Goal: Entertainment & Leisure: Browse casually

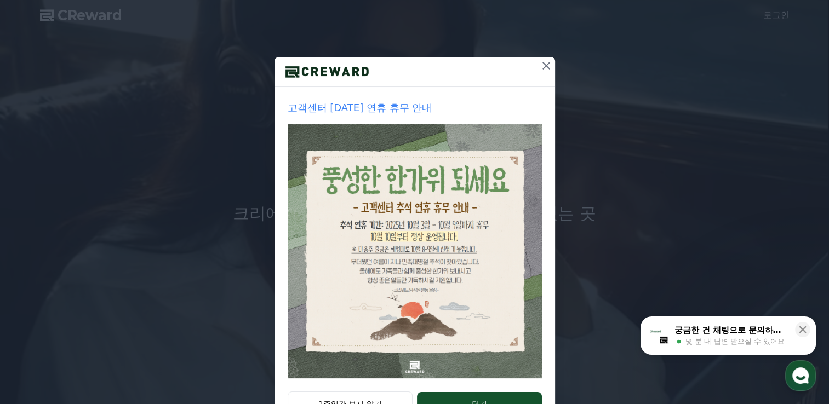
scroll to position [110, 0]
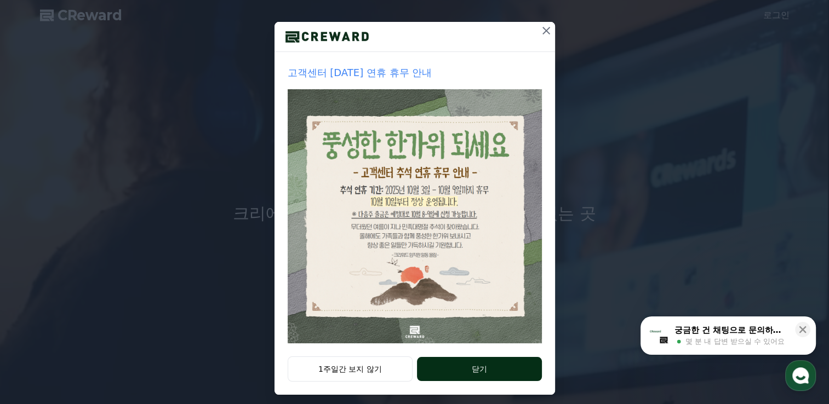
click at [466, 369] on button "닫기" at bounding box center [479, 369] width 124 height 24
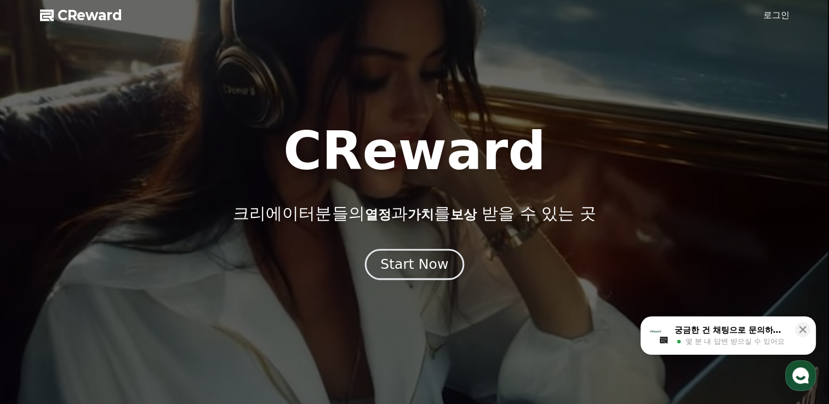
click at [406, 261] on div "Start Now" at bounding box center [414, 264] width 68 height 19
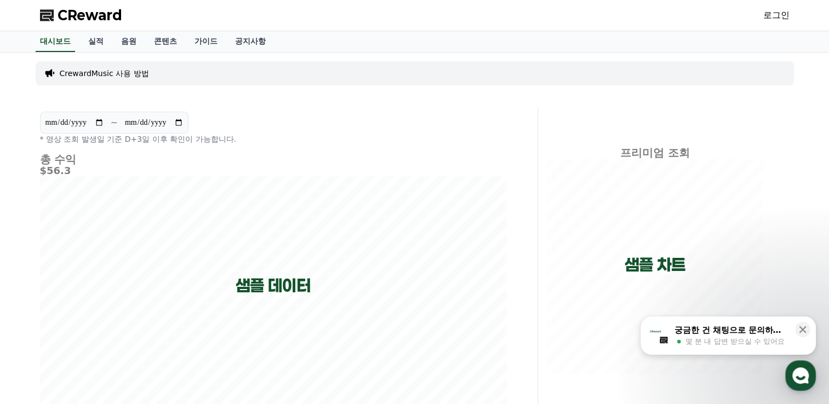
click at [778, 14] on link "로그인" at bounding box center [776, 15] width 26 height 13
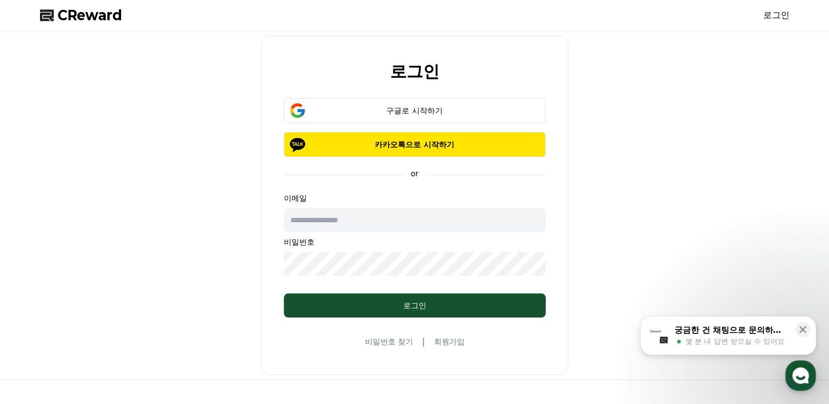
click at [340, 226] on input "text" at bounding box center [415, 220] width 262 height 24
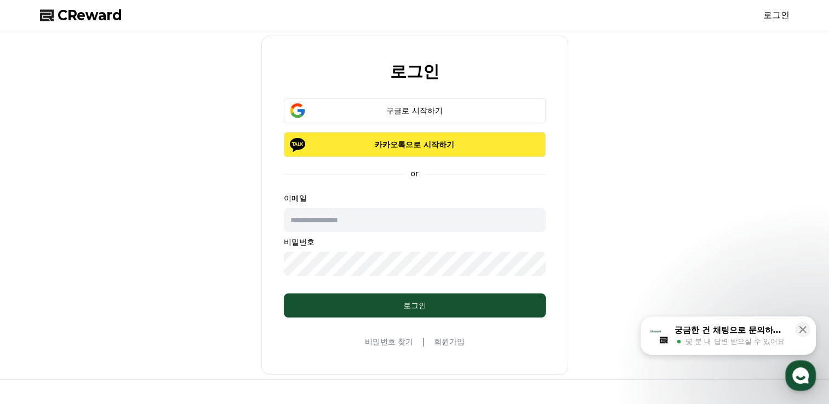
click at [369, 140] on p "카카오톡으로 시작하기" at bounding box center [415, 144] width 230 height 11
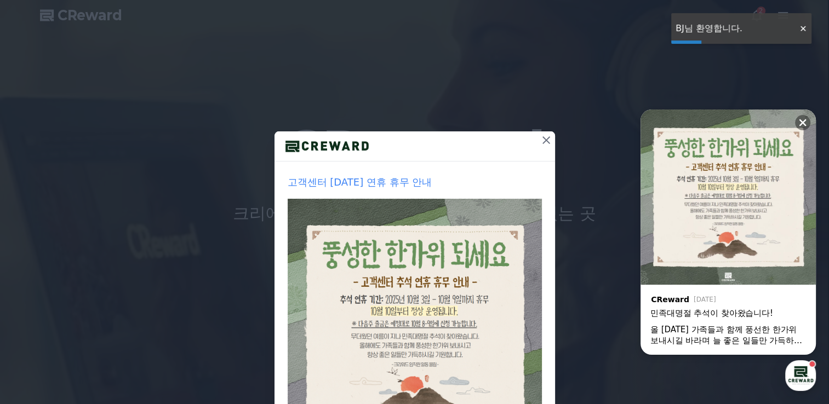
click at [542, 139] on icon at bounding box center [546, 140] width 8 height 8
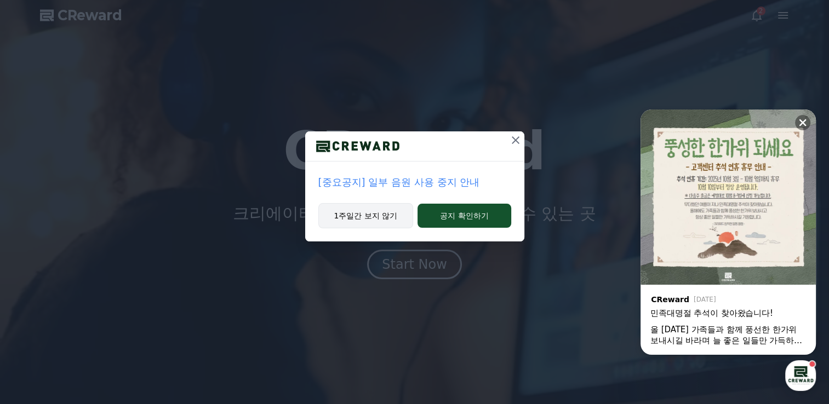
click at [380, 215] on button "1주일간 보지 않기" at bounding box center [365, 215] width 95 height 25
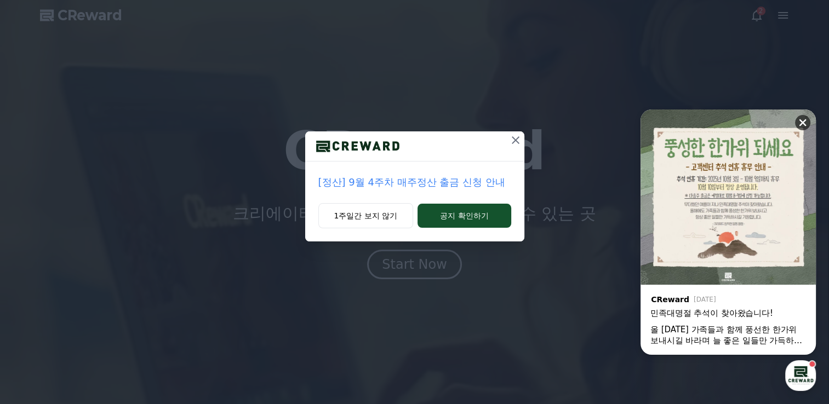
click at [804, 125] on icon at bounding box center [802, 122] width 7 height 7
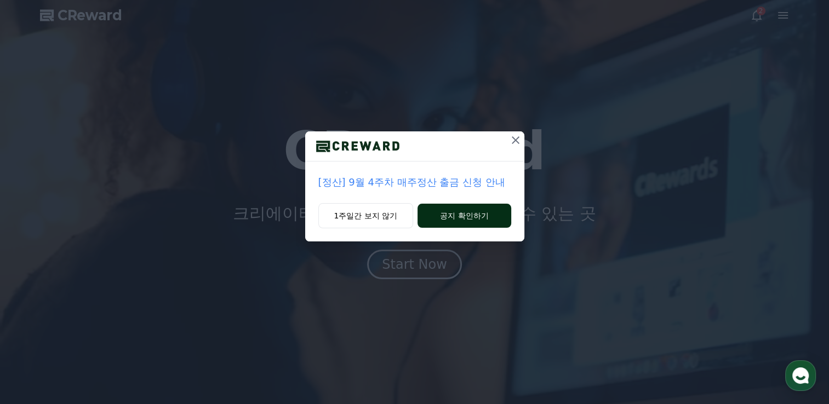
click at [451, 214] on button "공지 확인하기" at bounding box center [464, 216] width 93 height 24
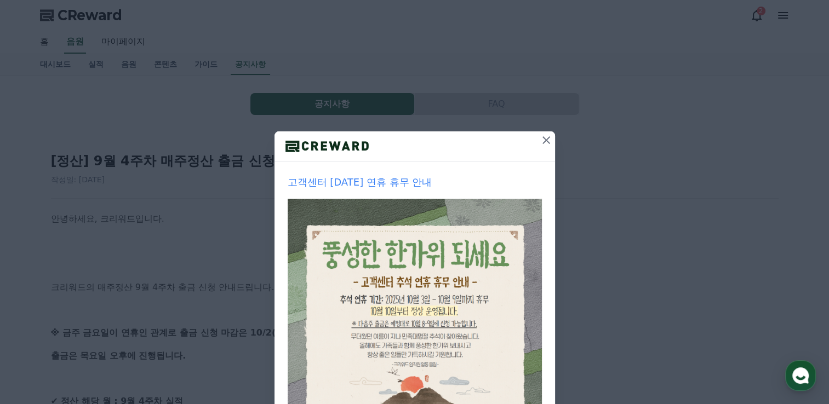
click at [545, 138] on icon at bounding box center [546, 140] width 13 height 13
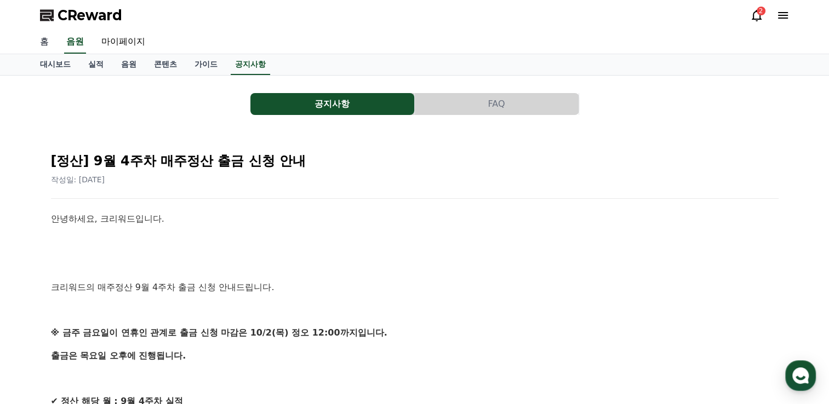
click at [50, 47] on link "홈" at bounding box center [44, 42] width 26 height 23
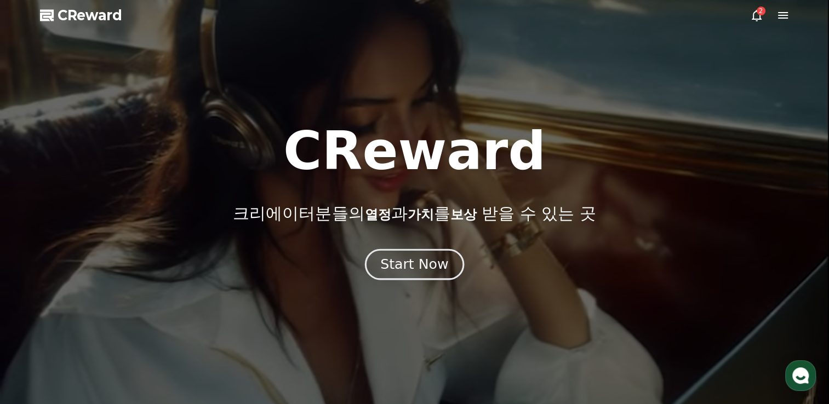
click at [397, 267] on div "Start Now" at bounding box center [414, 264] width 68 height 19
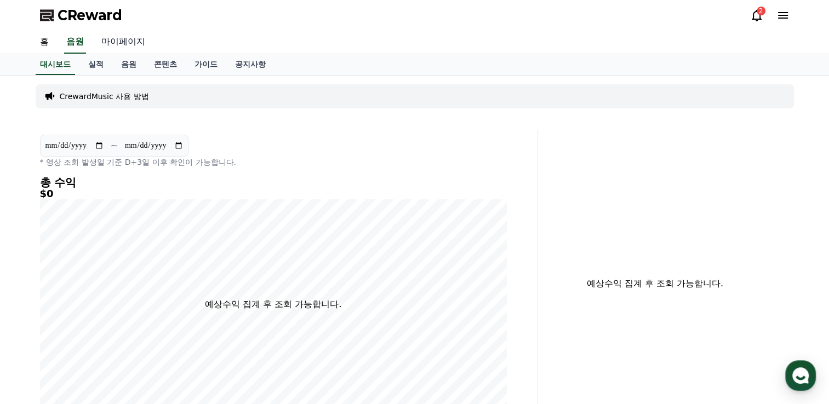
click at [110, 41] on link "마이페이지" at bounding box center [123, 42] width 61 height 23
select select "**********"
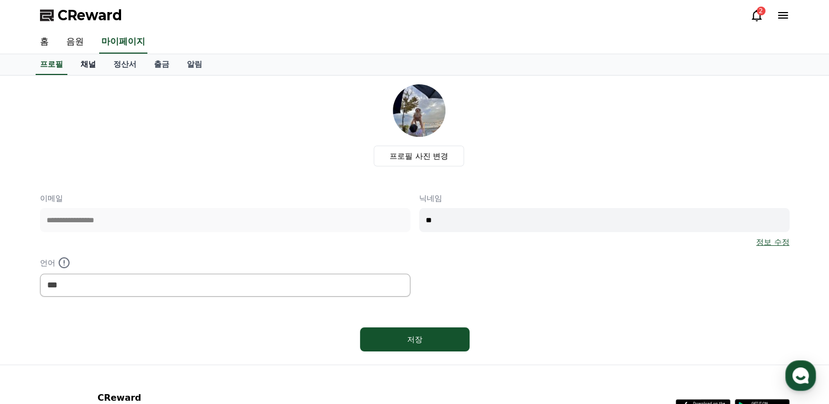
click at [87, 66] on link "채널" at bounding box center [88, 64] width 33 height 21
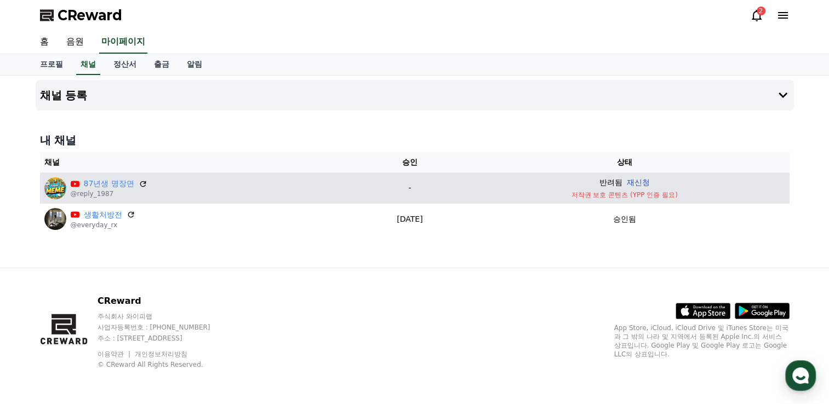
click at [643, 177] on button "재신청" at bounding box center [638, 183] width 23 height 12
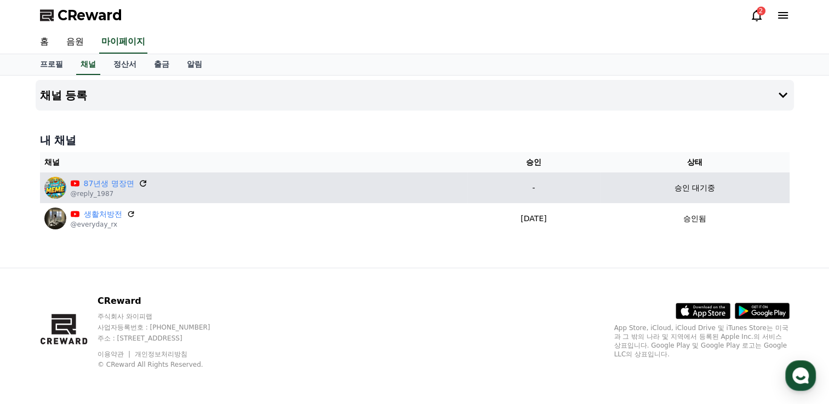
click at [138, 185] on icon at bounding box center [143, 184] width 10 height 10
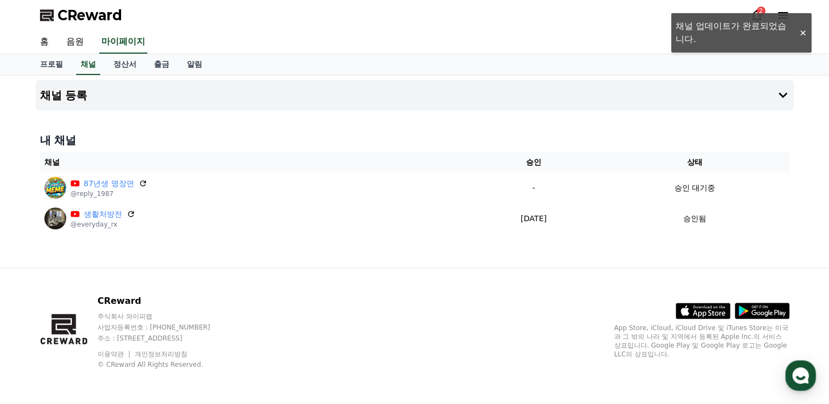
drag, startPoint x: 801, startPoint y: 32, endPoint x: 761, endPoint y: 19, distance: 42.5
click at [799, 32] on div "홈 음원 마이페이지" at bounding box center [414, 43] width 829 height 24
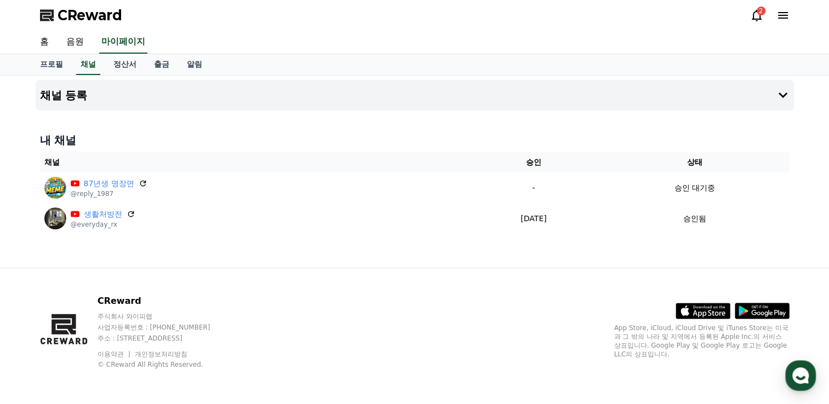
click at [756, 16] on icon at bounding box center [756, 15] width 13 height 13
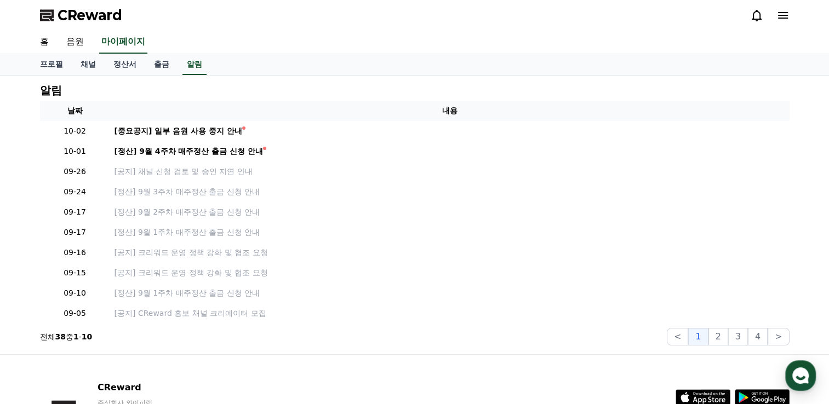
click at [756, 16] on icon at bounding box center [756, 15] width 13 height 13
click at [124, 63] on link "정산서" at bounding box center [125, 64] width 41 height 21
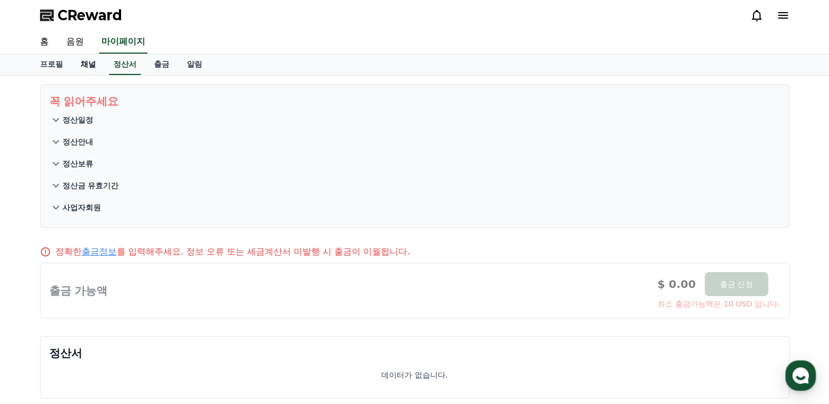
click at [89, 61] on link "채널" at bounding box center [88, 64] width 33 height 21
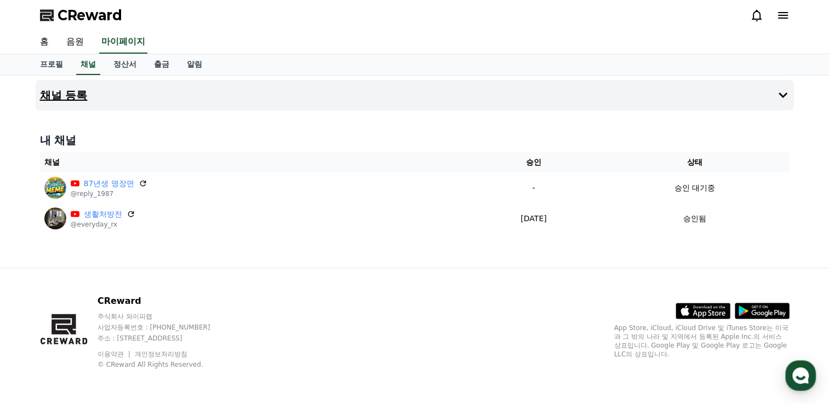
click at [90, 93] on button "채널 등록" at bounding box center [415, 95] width 758 height 31
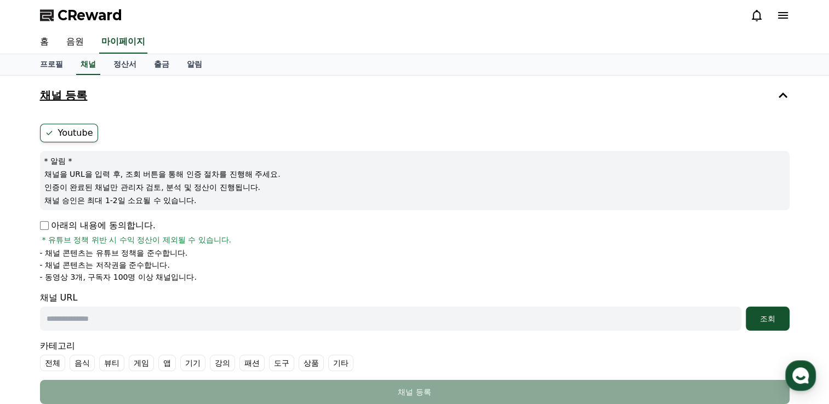
click at [90, 93] on button "채널 등록" at bounding box center [415, 95] width 758 height 31
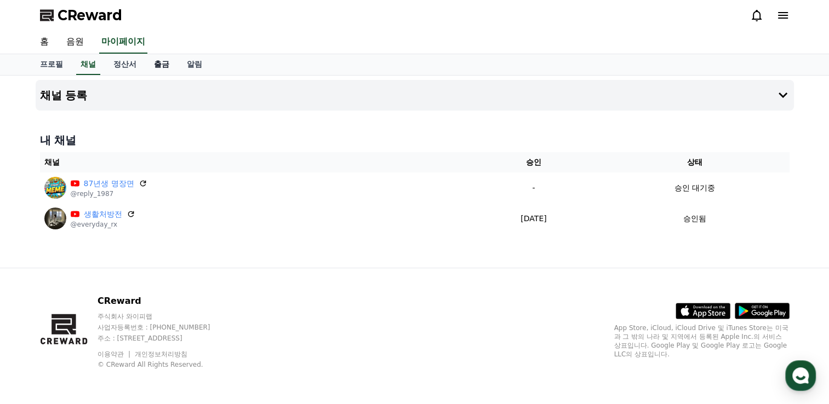
click at [159, 68] on link "출금" at bounding box center [161, 64] width 33 height 21
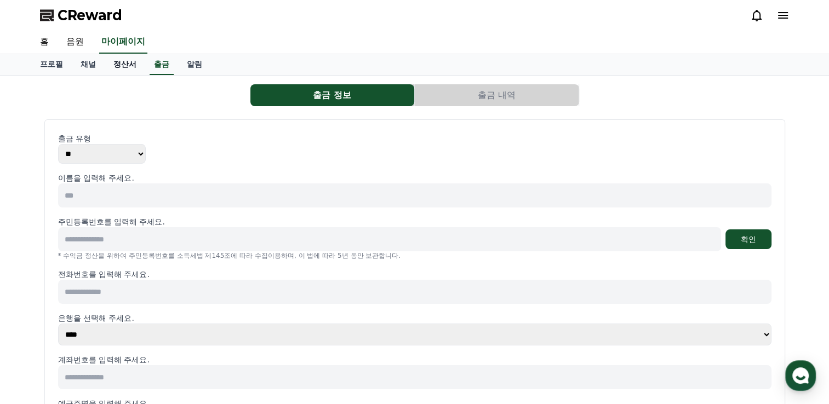
click at [127, 70] on link "정산서" at bounding box center [125, 64] width 41 height 21
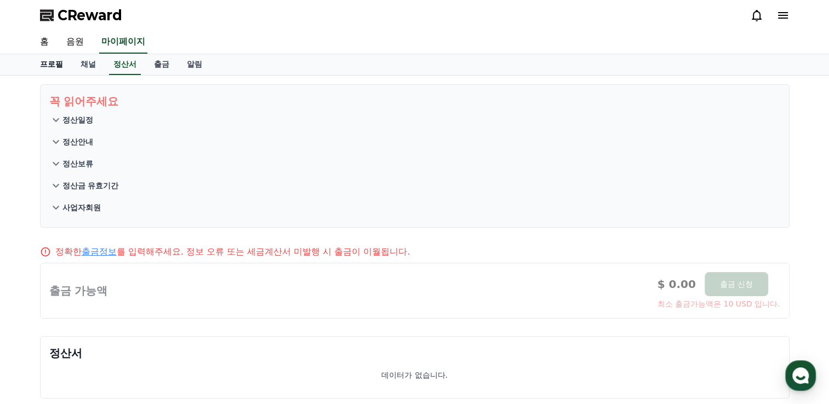
click at [55, 62] on link "프로필" at bounding box center [51, 64] width 41 height 21
select select "**********"
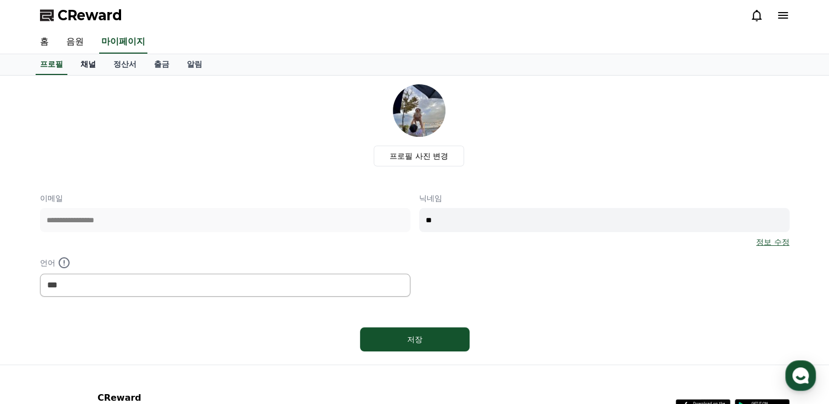
click at [92, 65] on link "채널" at bounding box center [88, 64] width 33 height 21
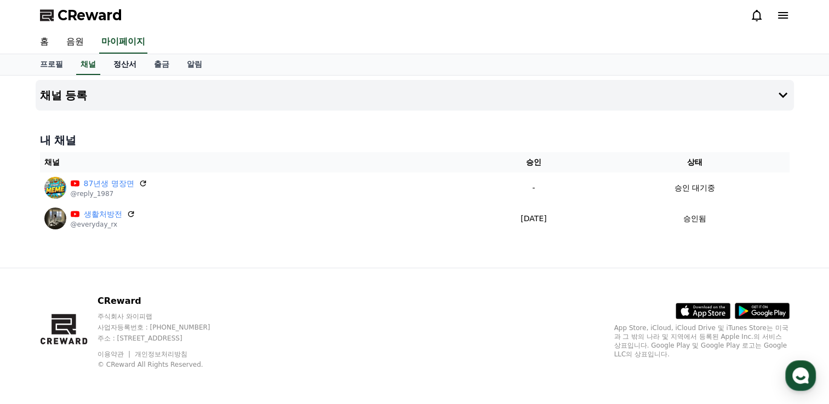
click at [121, 66] on link "정산서" at bounding box center [125, 64] width 41 height 21
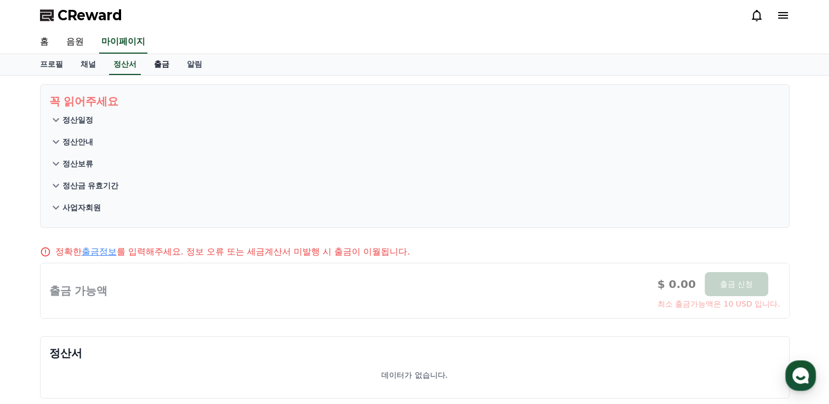
click at [158, 56] on link "출금" at bounding box center [161, 64] width 33 height 21
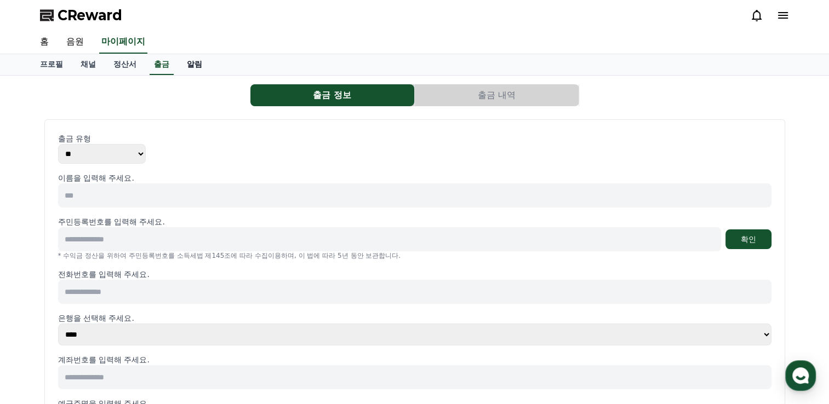
click at [196, 69] on link "알림" at bounding box center [194, 64] width 33 height 21
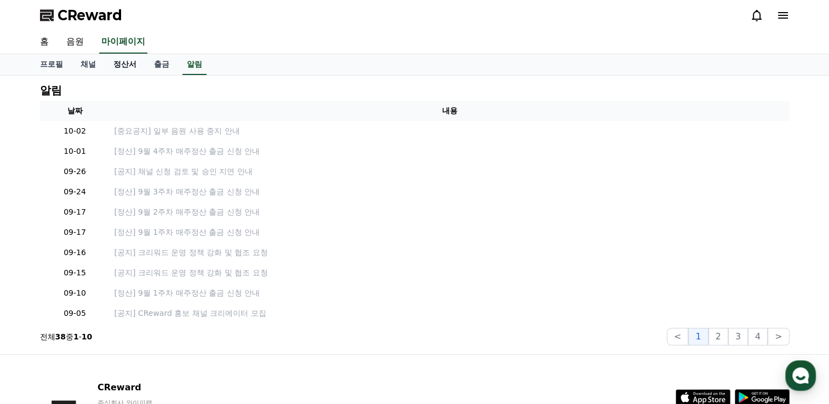
click at [138, 64] on link "정산서" at bounding box center [125, 64] width 41 height 21
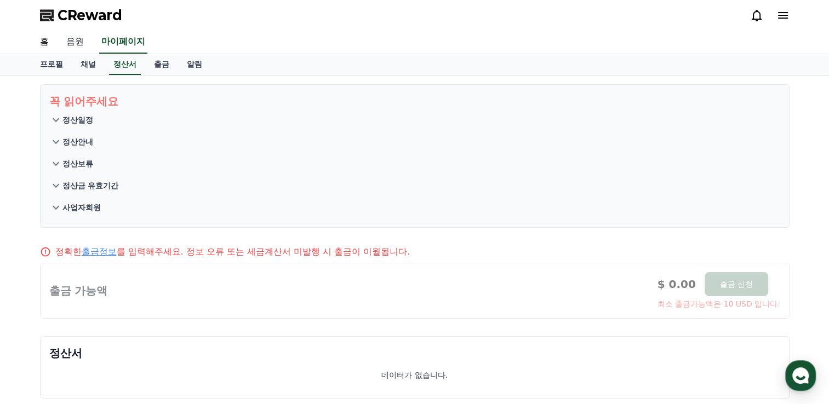
click at [79, 46] on link "음원" at bounding box center [75, 42] width 35 height 23
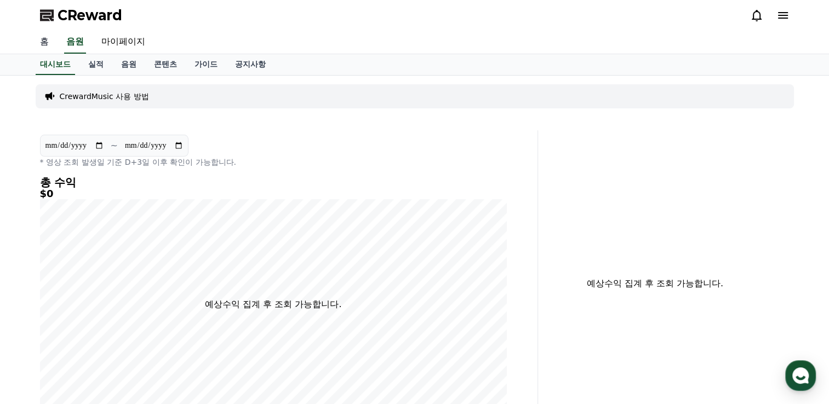
click at [44, 39] on link "홈" at bounding box center [44, 42] width 26 height 23
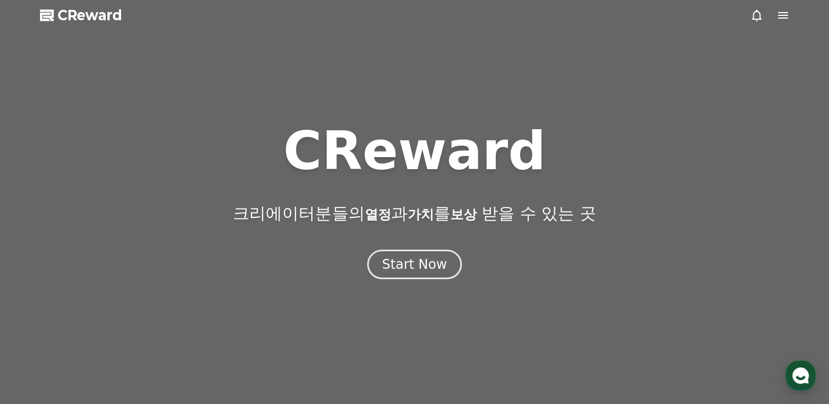
drag, startPoint x: 413, startPoint y: 263, endPoint x: 419, endPoint y: 268, distance: 7.8
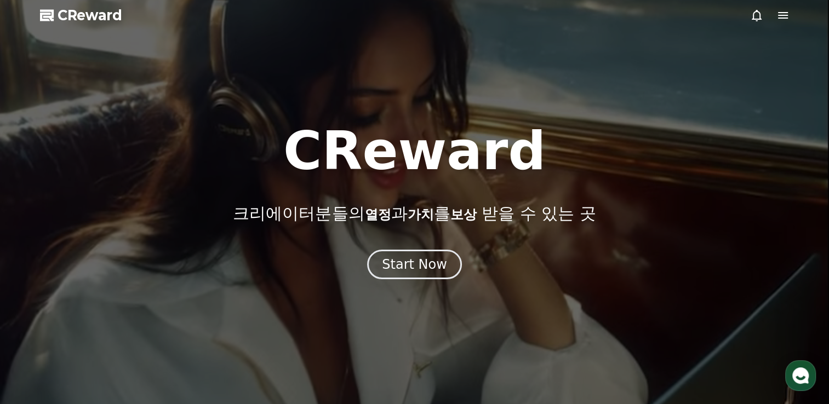
click at [414, 263] on div "Start Now" at bounding box center [414, 265] width 65 height 18
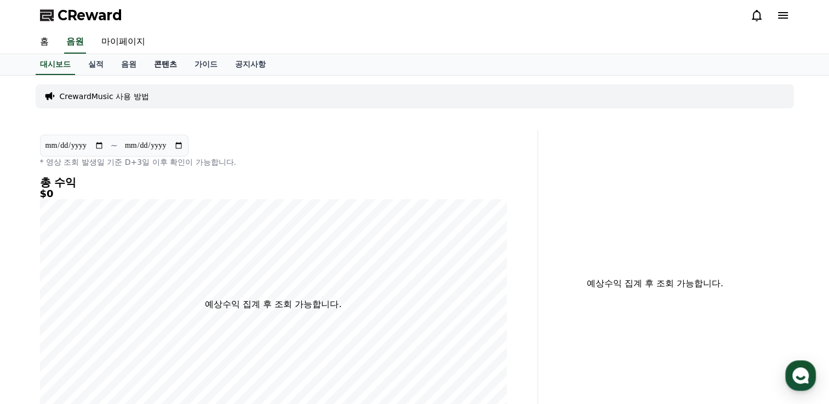
click at [157, 65] on link "콘텐츠" at bounding box center [165, 64] width 41 height 21
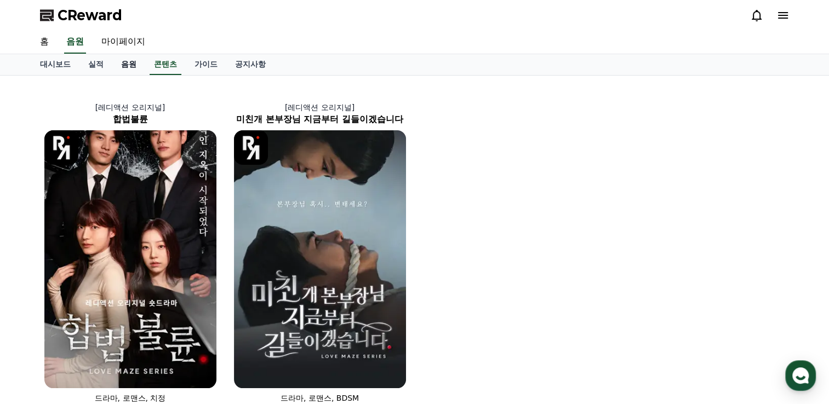
click at [127, 68] on link "음원" at bounding box center [128, 64] width 33 height 21
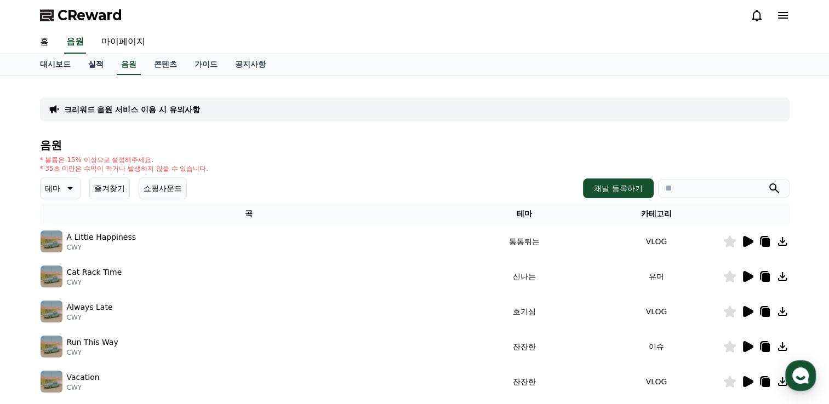
click at [98, 68] on link "실적" at bounding box center [95, 64] width 33 height 21
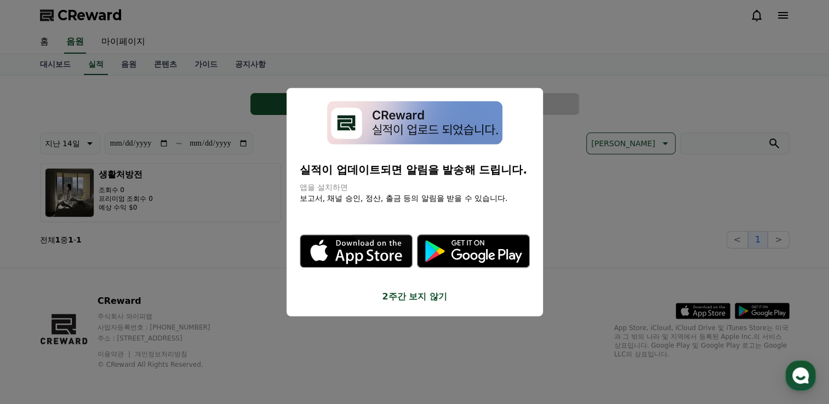
click at [421, 301] on button "2주간 보지 않기" at bounding box center [415, 296] width 230 height 13
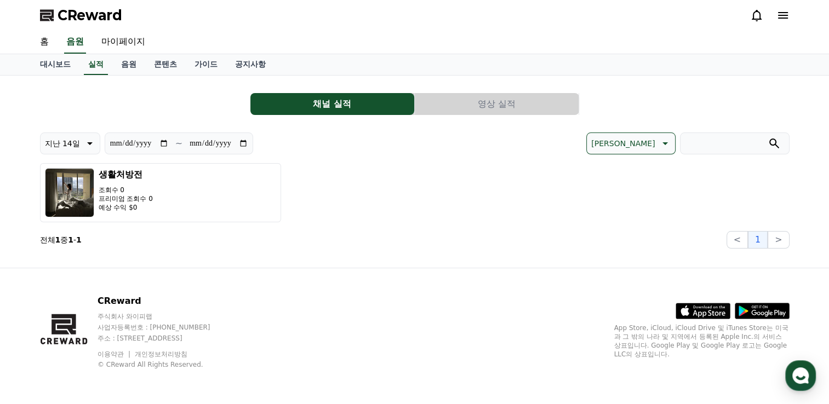
click at [492, 104] on button "영상 실적" at bounding box center [497, 104] width 164 height 22
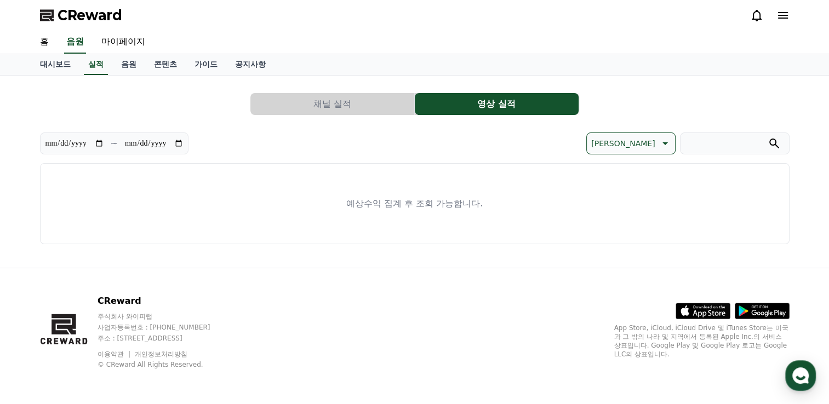
click at [368, 104] on button "채널 실적" at bounding box center [332, 104] width 164 height 22
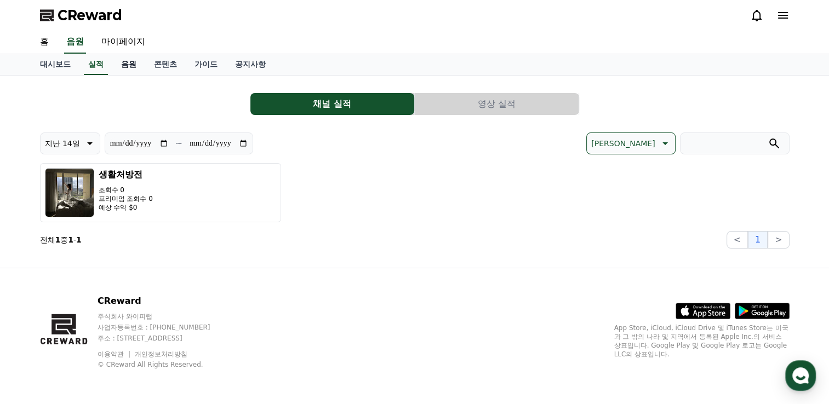
click at [127, 64] on link "음원" at bounding box center [128, 64] width 33 height 21
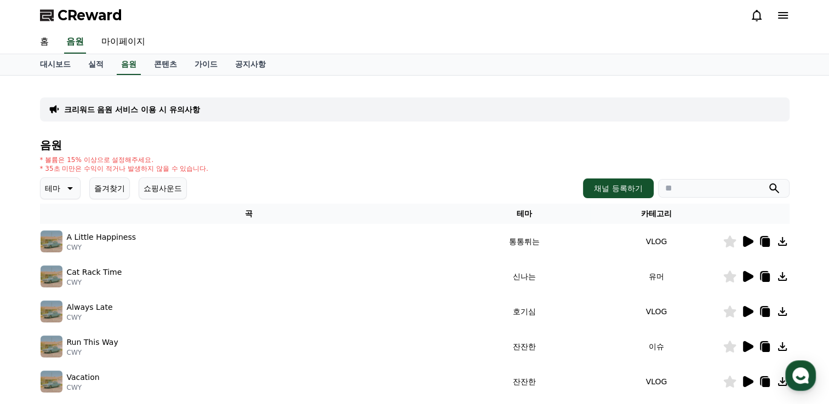
click at [743, 239] on icon at bounding box center [747, 241] width 13 height 13
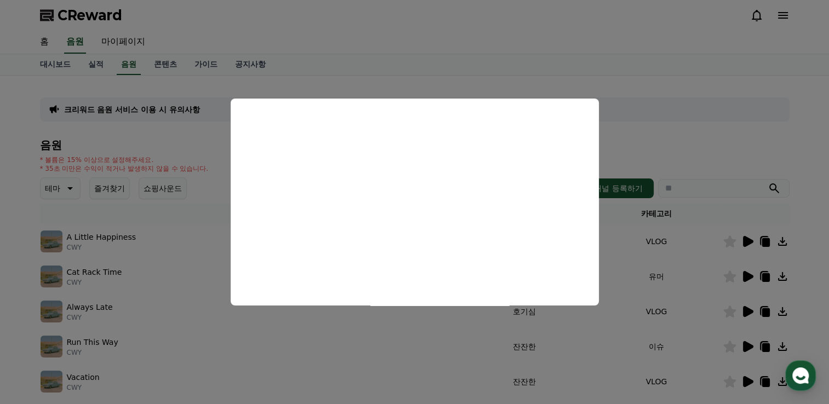
click at [688, 144] on button "close modal" at bounding box center [414, 202] width 829 height 404
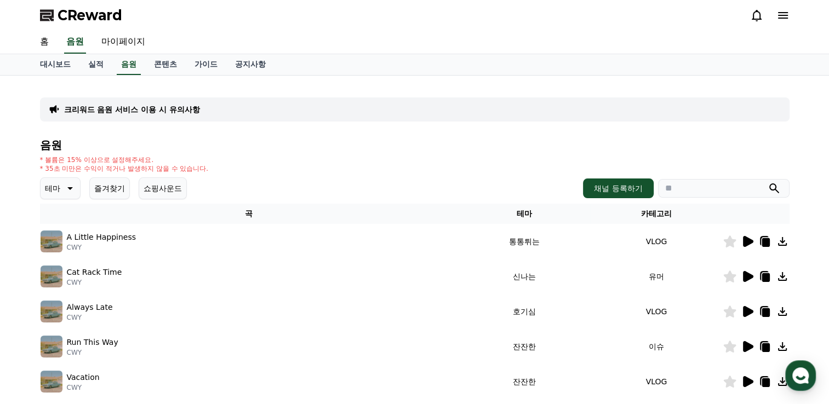
click at [164, 179] on button "쇼핑사운드" at bounding box center [163, 189] width 48 height 22
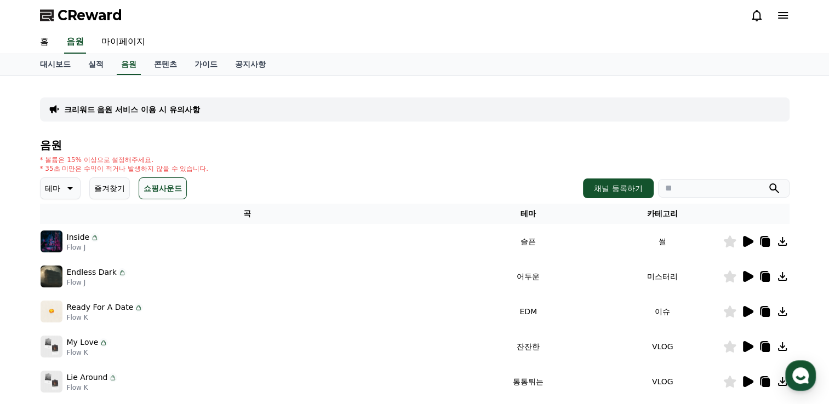
click at [750, 239] on icon at bounding box center [748, 241] width 10 height 11
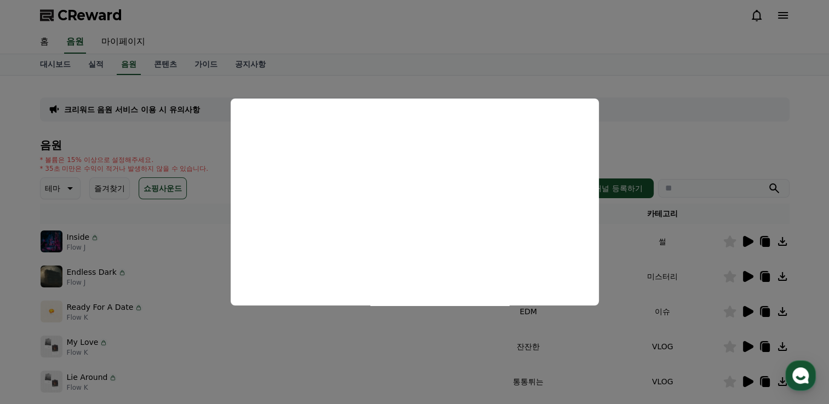
click at [684, 133] on button "close modal" at bounding box center [414, 202] width 829 height 404
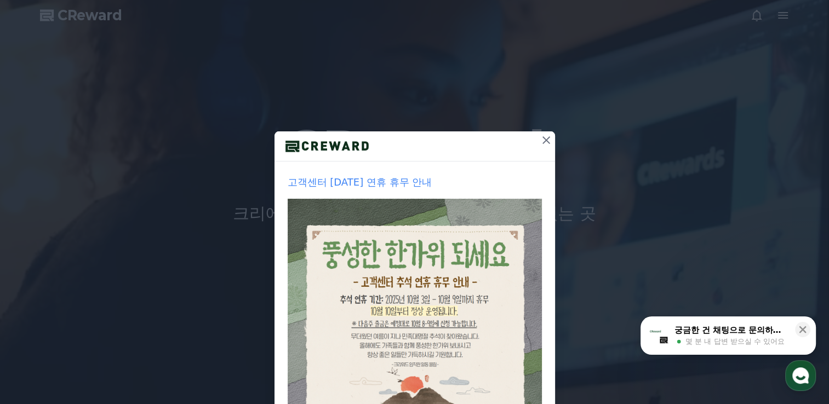
click at [541, 143] on icon at bounding box center [546, 140] width 13 height 13
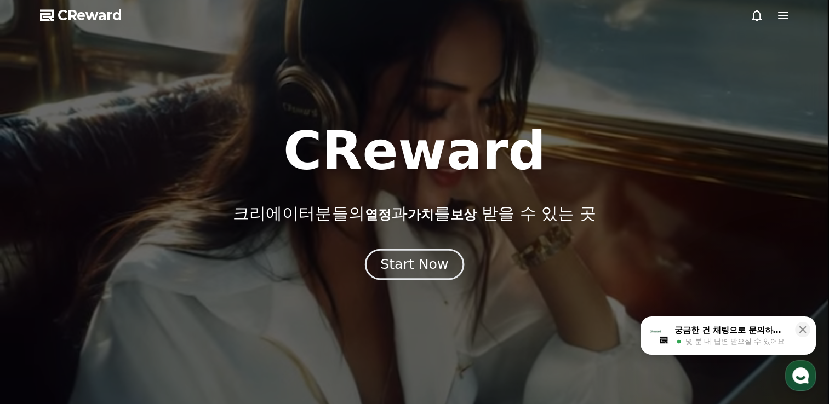
click at [419, 259] on div "Start Now" at bounding box center [414, 264] width 68 height 19
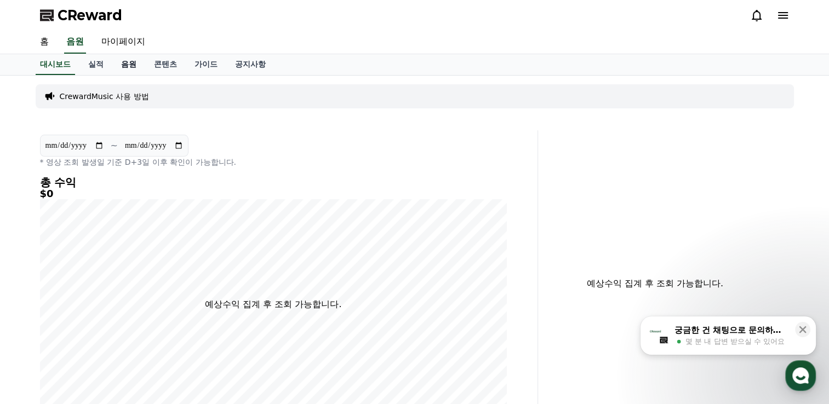
click at [122, 64] on link "음원" at bounding box center [128, 64] width 33 height 21
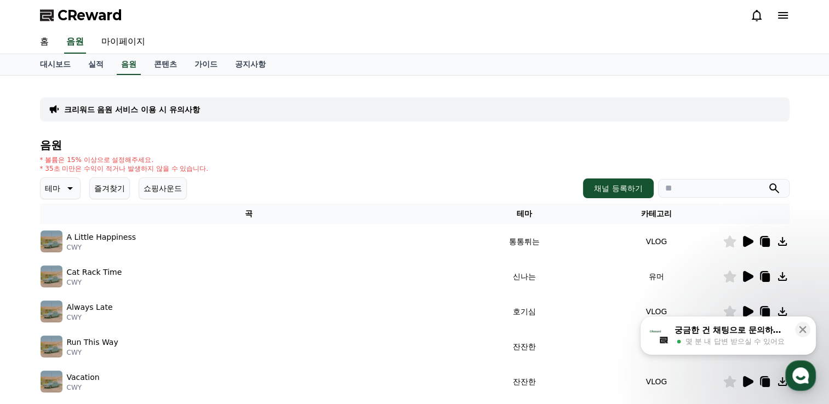
click at [747, 243] on icon at bounding box center [748, 241] width 10 height 11
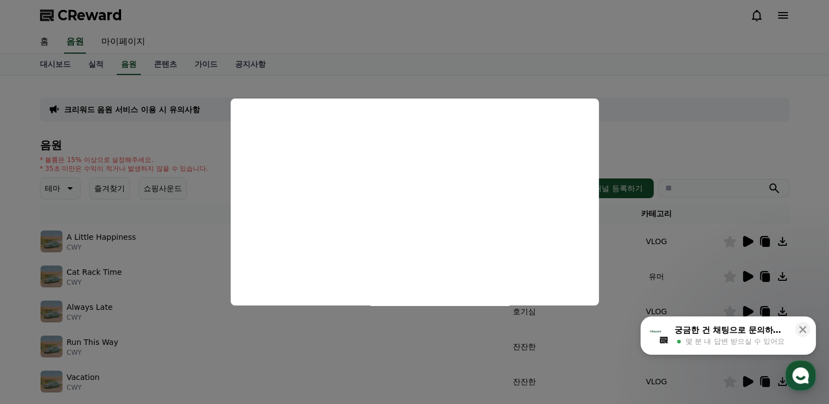
click at [144, 247] on button "close modal" at bounding box center [414, 202] width 829 height 404
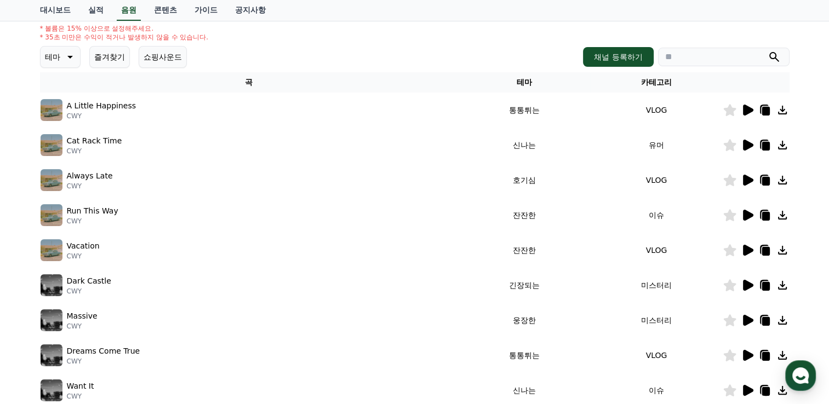
scroll to position [164, 0]
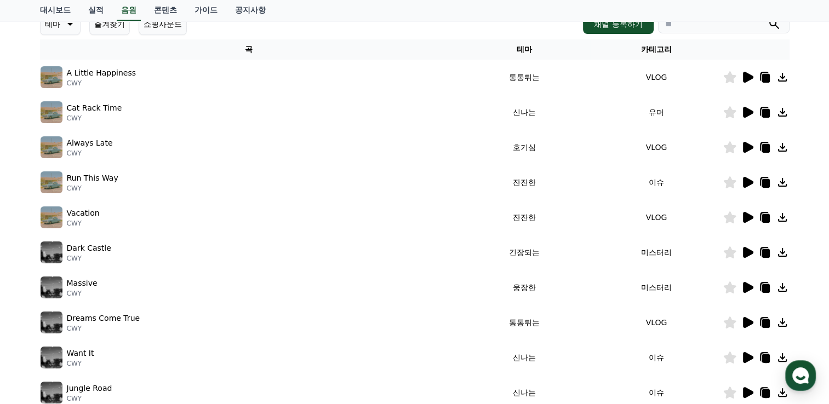
click at [749, 215] on icon at bounding box center [748, 217] width 10 height 11
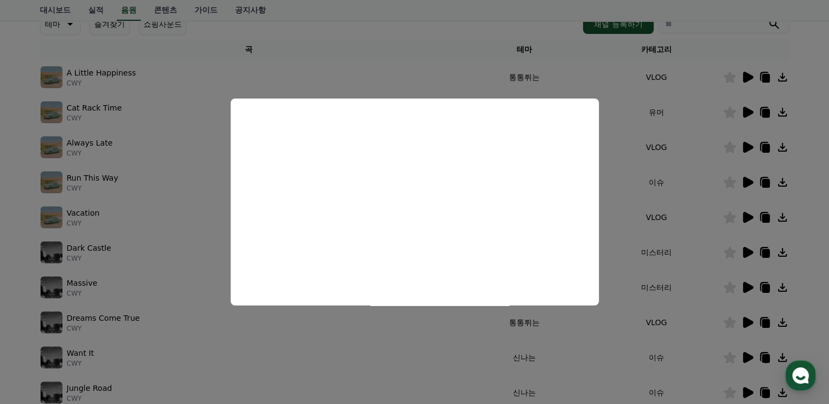
click at [201, 214] on button "close modal" at bounding box center [414, 202] width 829 height 404
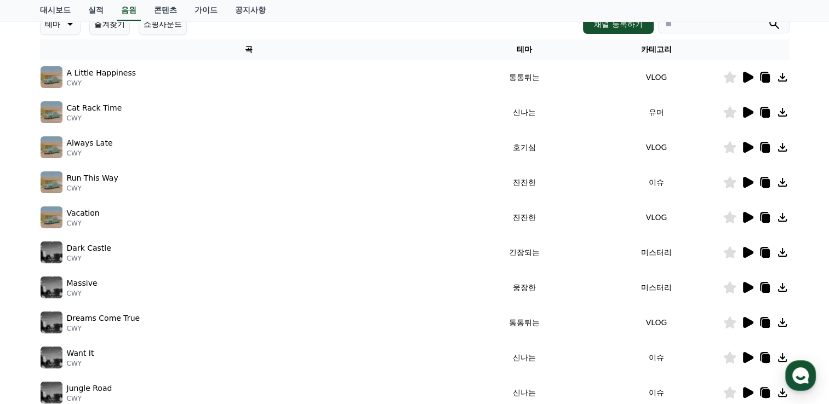
click at [744, 148] on icon at bounding box center [748, 147] width 10 height 11
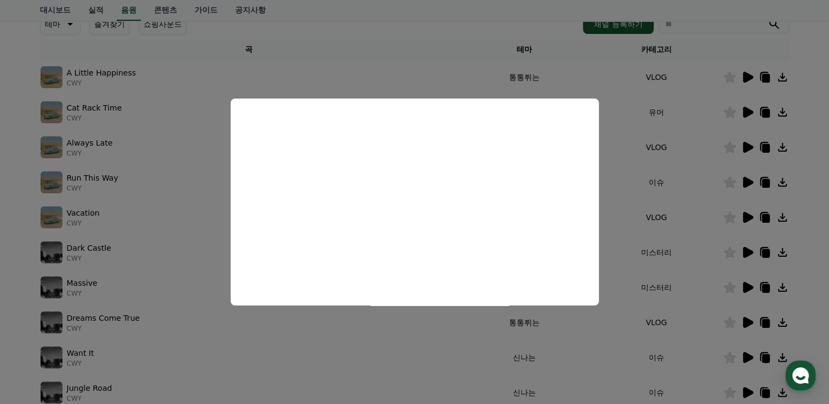
click at [190, 211] on button "close modal" at bounding box center [414, 202] width 829 height 404
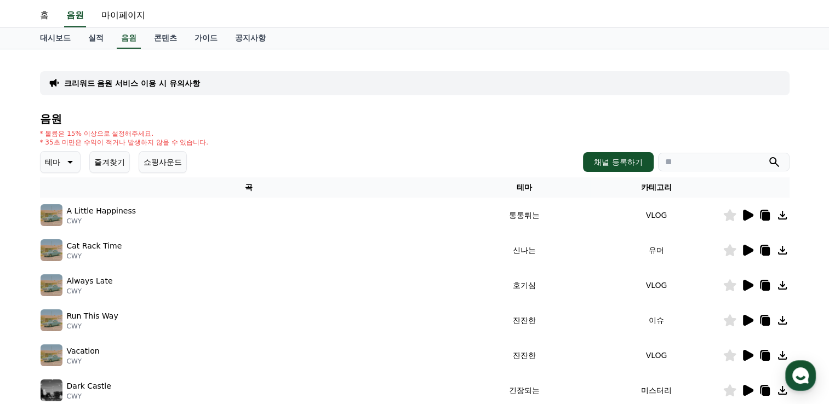
scroll to position [0, 0]
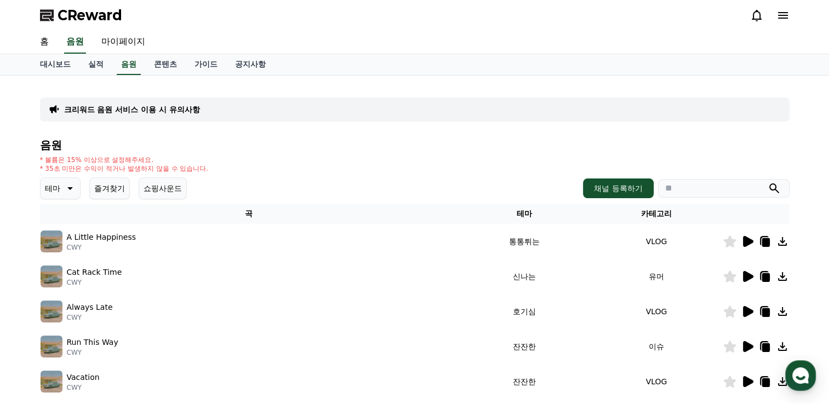
click at [166, 190] on button "쇼핑사운드" at bounding box center [163, 189] width 48 height 22
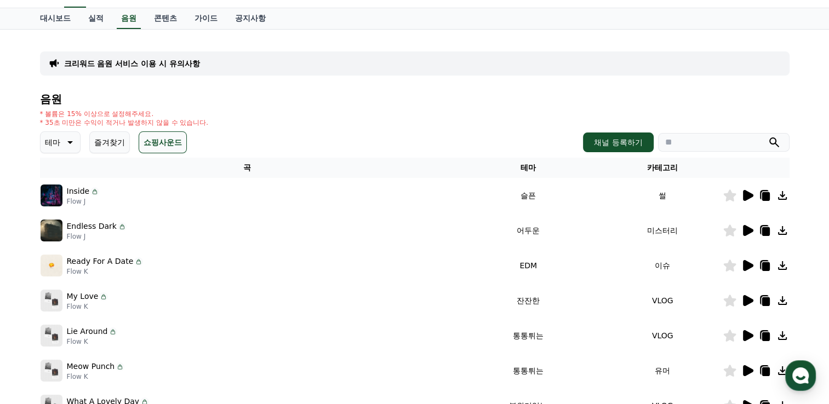
scroll to position [110, 0]
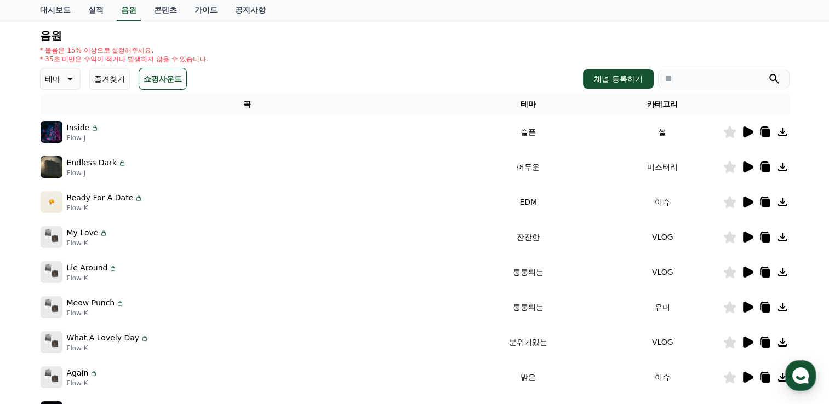
click at [56, 73] on p "테마" at bounding box center [52, 78] width 15 height 15
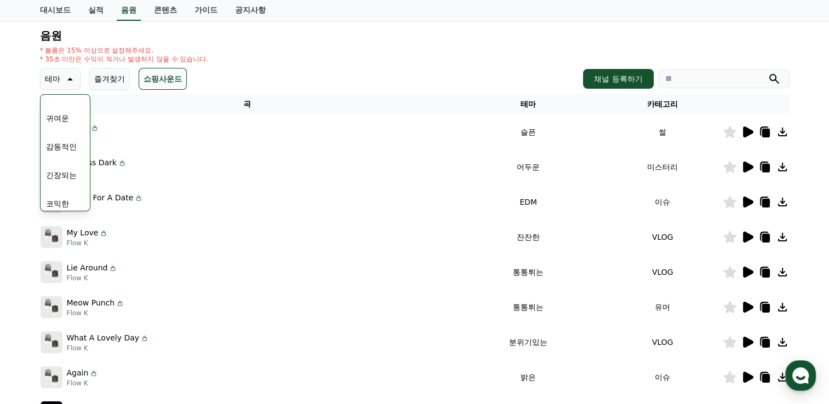
scroll to position [452, 0]
click at [69, 196] on button "코믹한" at bounding box center [58, 198] width 32 height 24
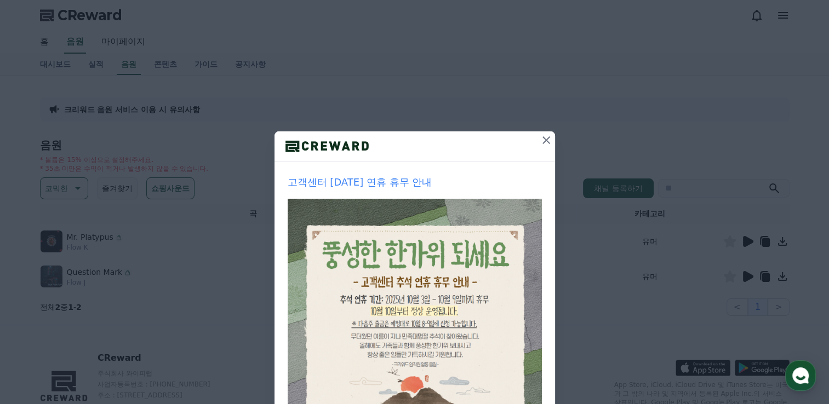
click at [540, 141] on icon at bounding box center [546, 140] width 13 height 13
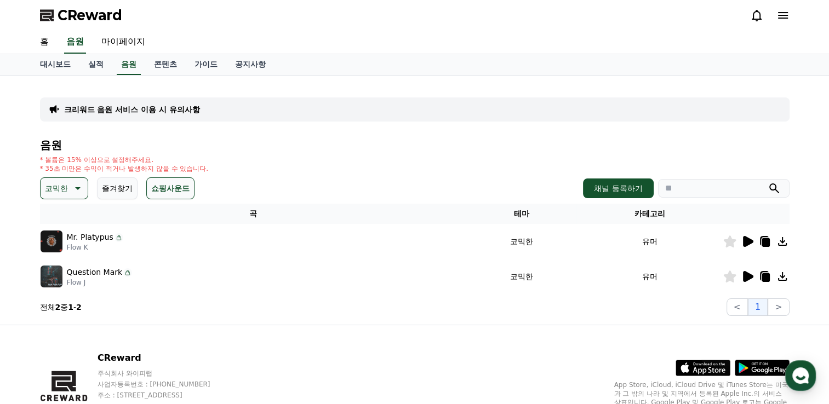
click at [60, 191] on p "코믹한" at bounding box center [56, 188] width 23 height 15
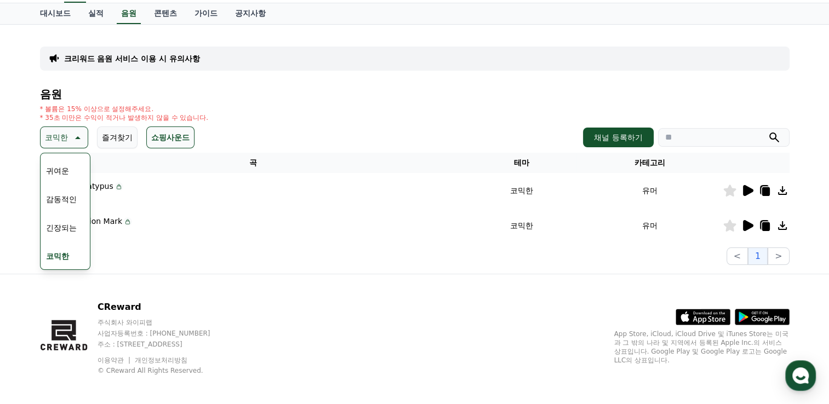
scroll to position [56, 0]
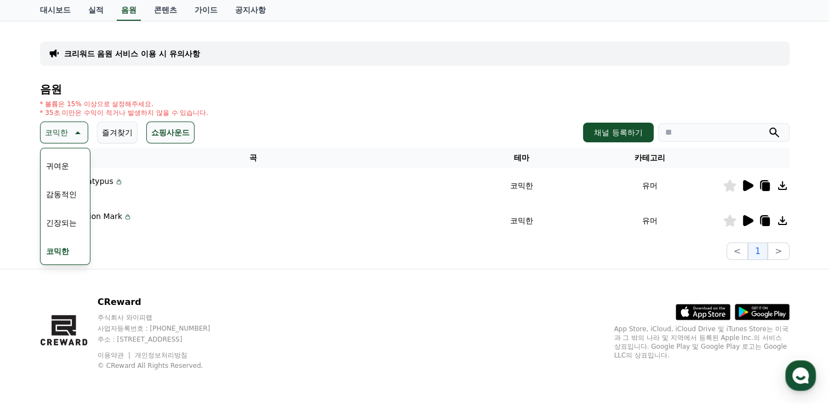
click at [60, 162] on button "귀여운" at bounding box center [58, 166] width 32 height 24
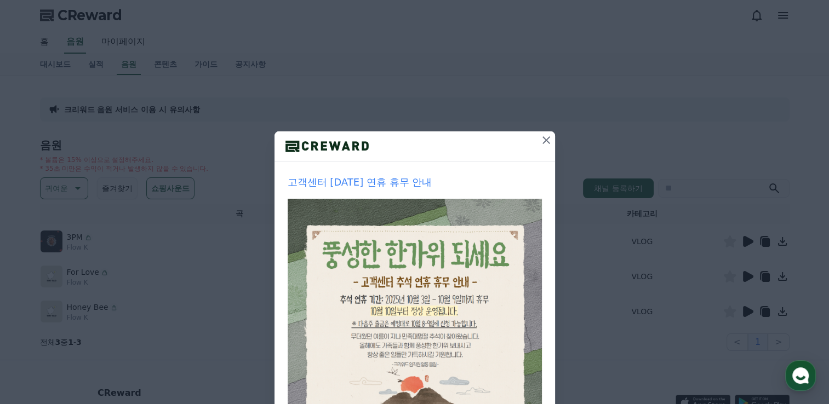
scroll to position [117, 0]
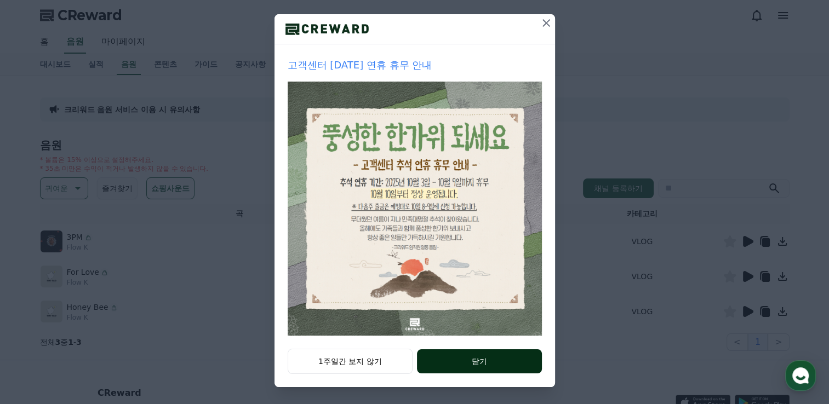
click at [479, 369] on button "닫기" at bounding box center [479, 362] width 124 height 24
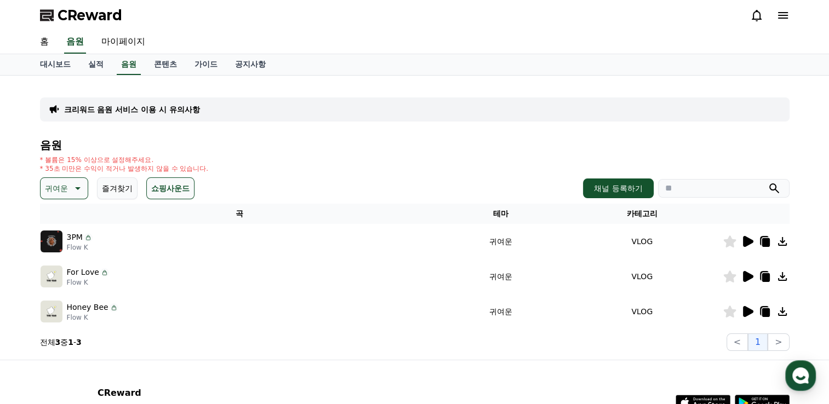
click at [747, 273] on icon at bounding box center [748, 276] width 10 height 11
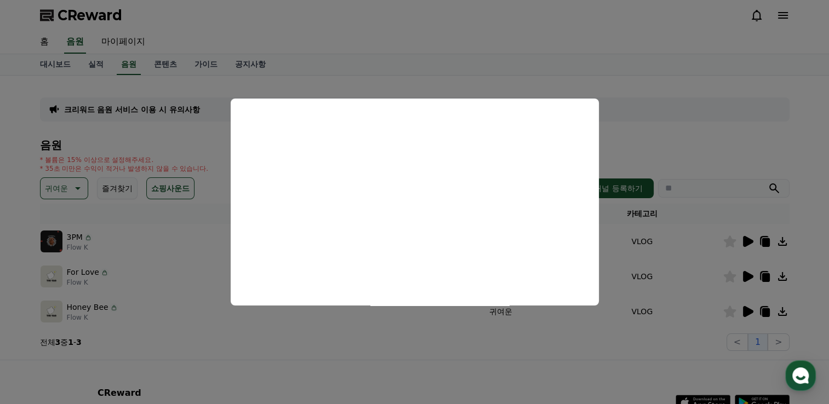
click at [679, 124] on button "close modal" at bounding box center [414, 202] width 829 height 404
